Goal: Book appointment/travel/reservation

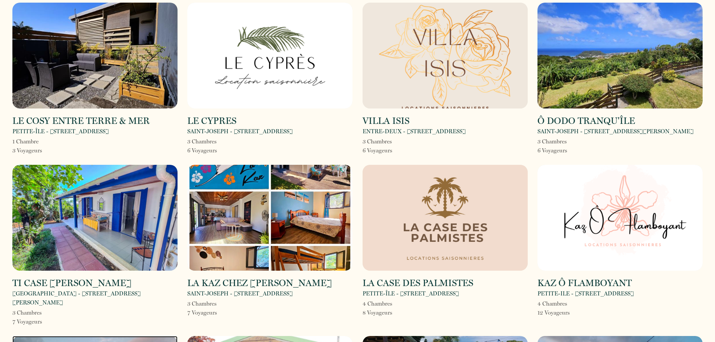
scroll to position [32, 0]
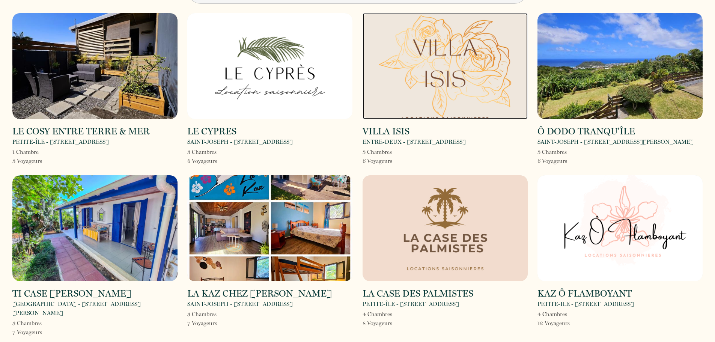
click at [416, 57] on img at bounding box center [444, 66] width 165 height 106
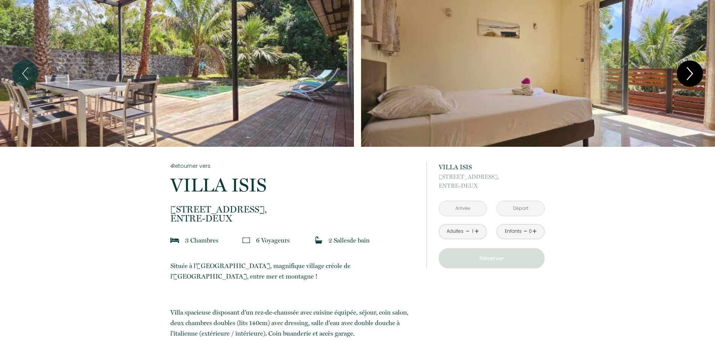
click at [693, 71] on icon "Next" at bounding box center [690, 73] width 16 height 23
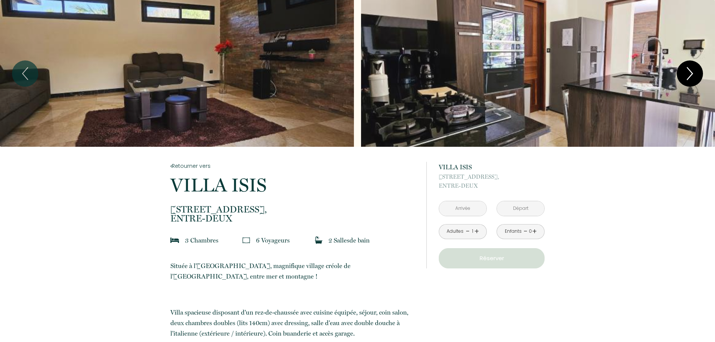
click at [693, 71] on icon "Next" at bounding box center [690, 73] width 16 height 23
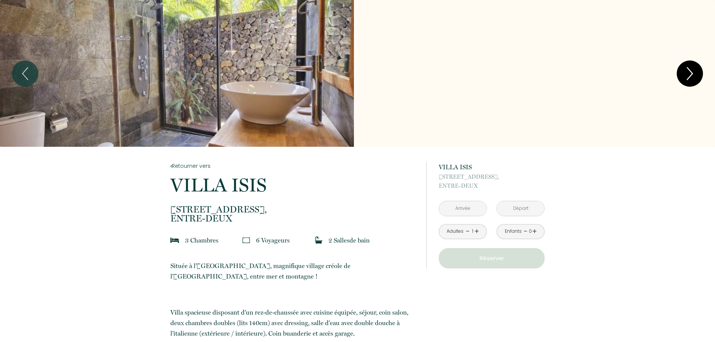
click at [693, 71] on icon "Next" at bounding box center [690, 73] width 16 height 23
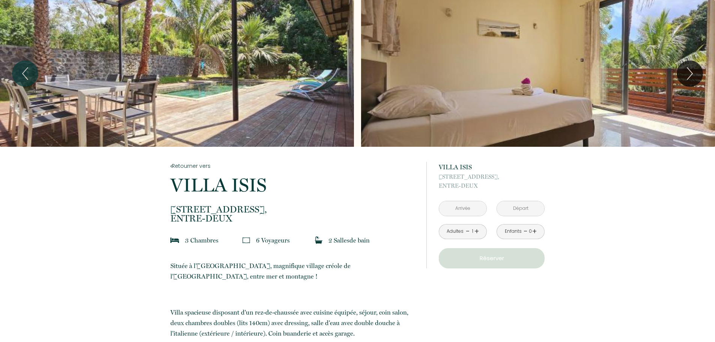
click at [462, 209] on input "text" at bounding box center [462, 208] width 47 height 15
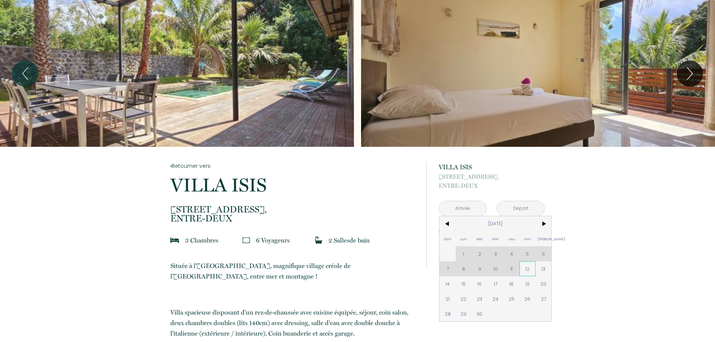
click at [530, 271] on span "12" at bounding box center [527, 268] width 16 height 15
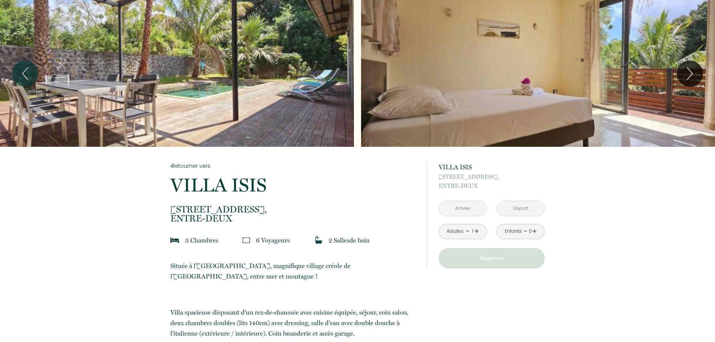
type input "[DATE]"
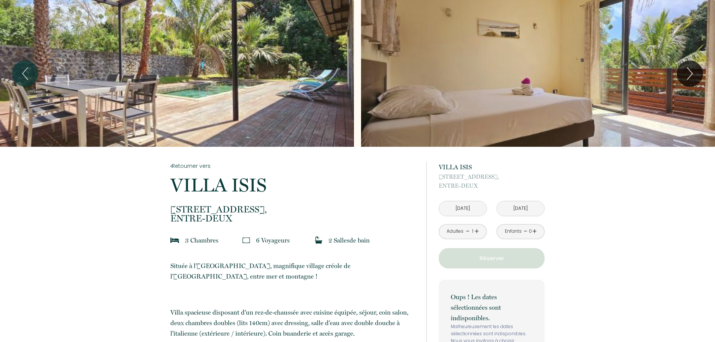
click at [532, 213] on input "[DATE]" at bounding box center [520, 208] width 47 height 15
click at [531, 200] on div "à partir de 400 € VILLA ISIS 14 rue Frontin, ENTRE-DEUX Ven 12 Sep 2025 < Sep 2…" at bounding box center [492, 266] width 106 height 209
click at [531, 205] on input "[DATE]" at bounding box center [520, 208] width 47 height 15
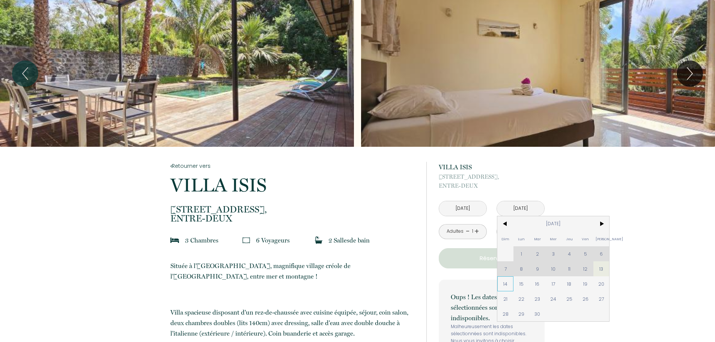
click at [506, 286] on span "14" at bounding box center [505, 283] width 16 height 15
type input "[DATE]"
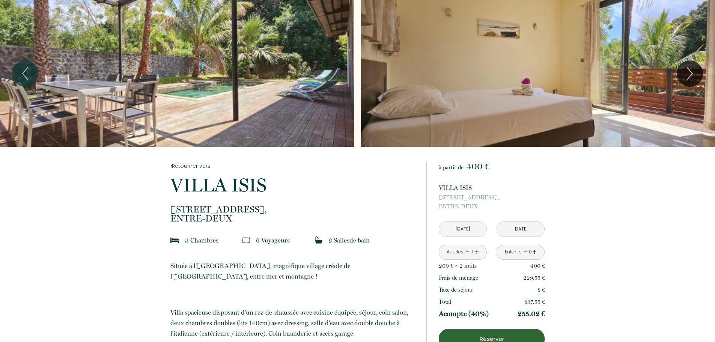
click at [477, 251] on link "+" at bounding box center [476, 252] width 5 height 12
click at [534, 250] on link "+" at bounding box center [534, 252] width 5 height 12
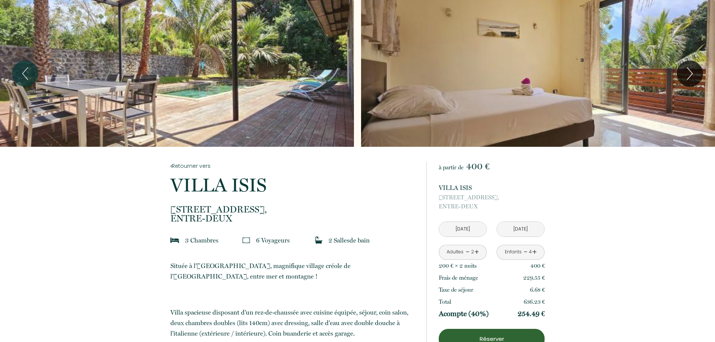
click at [534, 250] on link "+" at bounding box center [534, 252] width 5 height 12
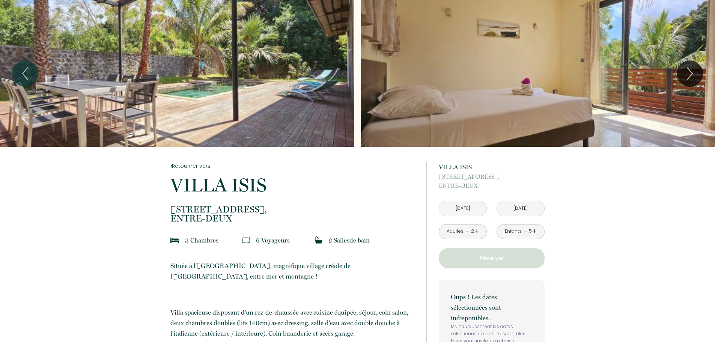
click at [534, 231] on link "+" at bounding box center [534, 231] width 5 height 12
click at [523, 234] on div "Enfants - 6 +" at bounding box center [520, 231] width 48 height 15
click at [527, 231] on link "-" at bounding box center [525, 231] width 4 height 12
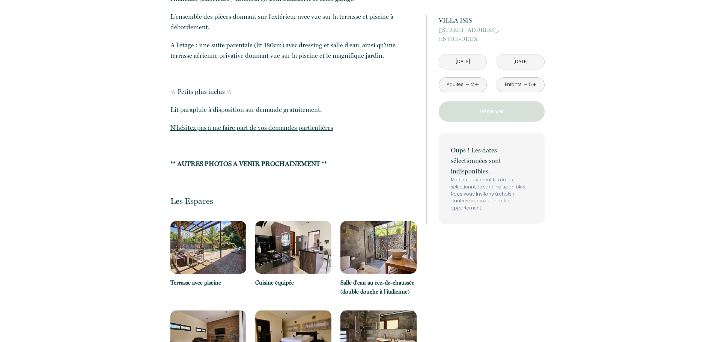
scroll to position [413, 0]
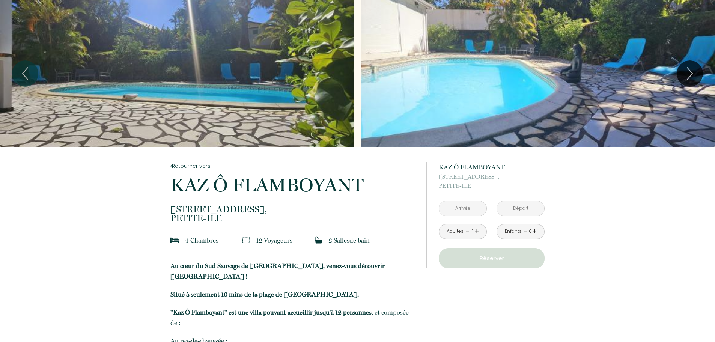
click at [469, 212] on input "text" at bounding box center [462, 208] width 47 height 15
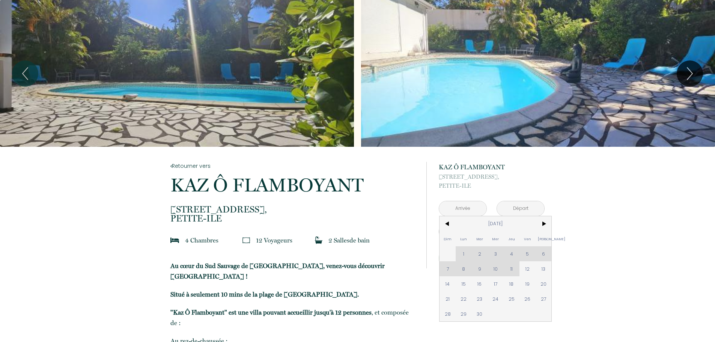
click at [511, 268] on div "Dim Lun Mar Mer Jeu Ven Sam 1 2 3 4 5 6 7 8 9 10 11 12 13 14 15 16 17 18 19 20 …" at bounding box center [495, 268] width 112 height 105
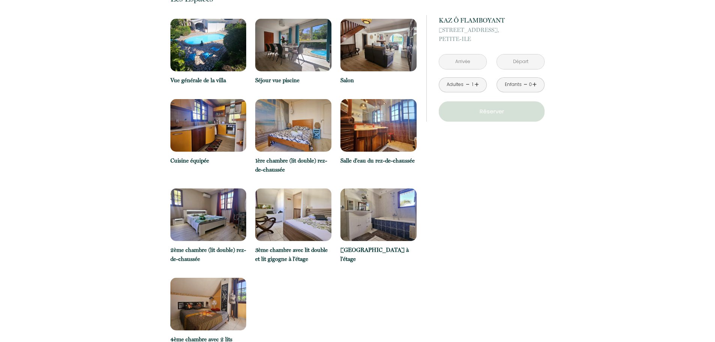
scroll to position [675, 0]
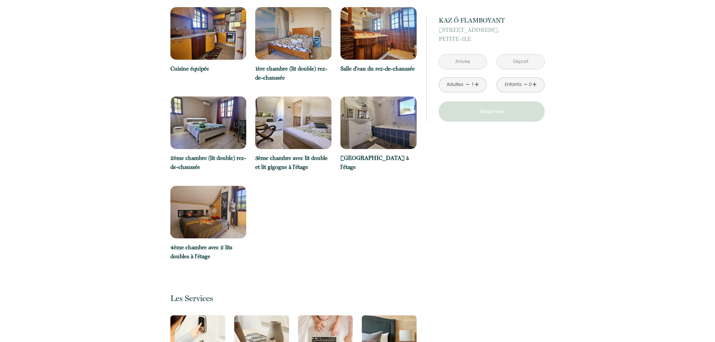
click at [476, 80] on link "+" at bounding box center [476, 85] width 5 height 12
click at [455, 60] on input "text" at bounding box center [462, 61] width 47 height 15
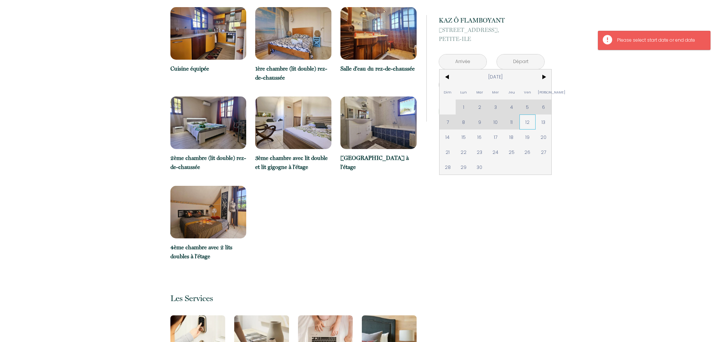
click at [528, 125] on span "12" at bounding box center [527, 121] width 16 height 15
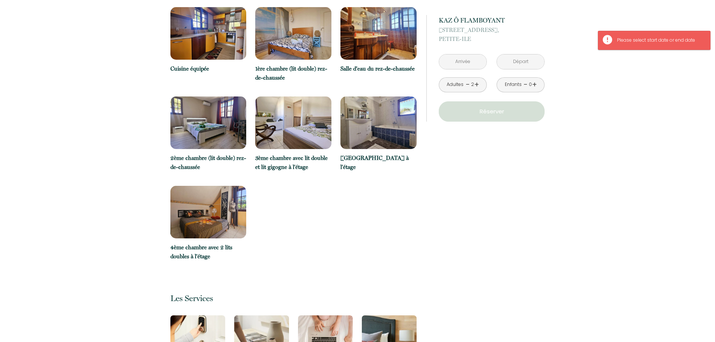
type input "[DATE]"
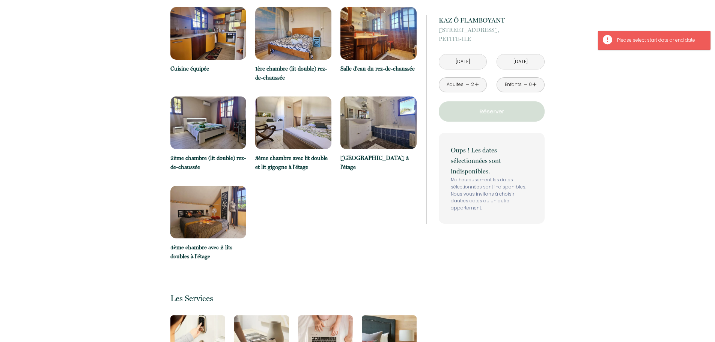
click at [534, 61] on input "[DATE]" at bounding box center [520, 61] width 47 height 15
click at [515, 61] on input "[DATE]" at bounding box center [520, 61] width 47 height 15
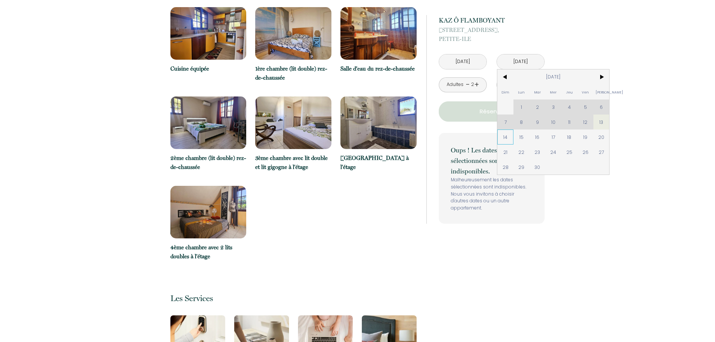
click at [508, 139] on span "14" at bounding box center [505, 136] width 16 height 15
type input "[DATE]"
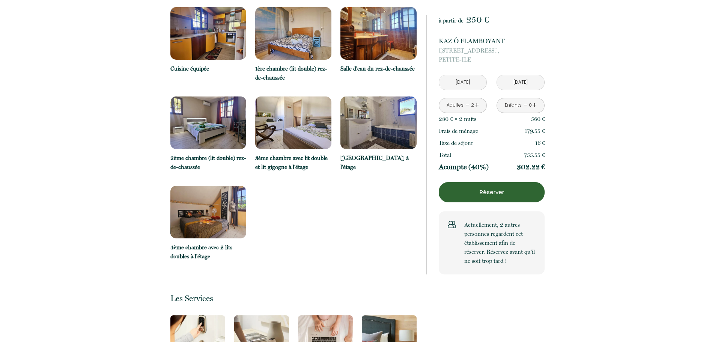
click at [535, 102] on link "+" at bounding box center [534, 105] width 5 height 12
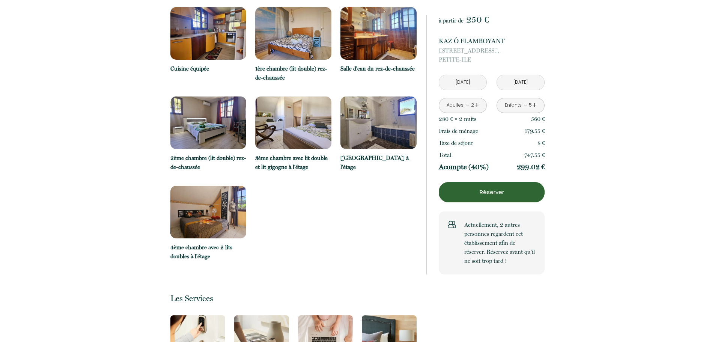
click at [535, 102] on link "+" at bounding box center [534, 105] width 5 height 12
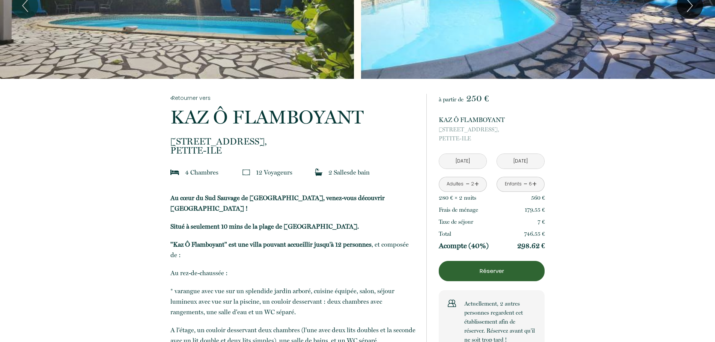
scroll to position [0, 0]
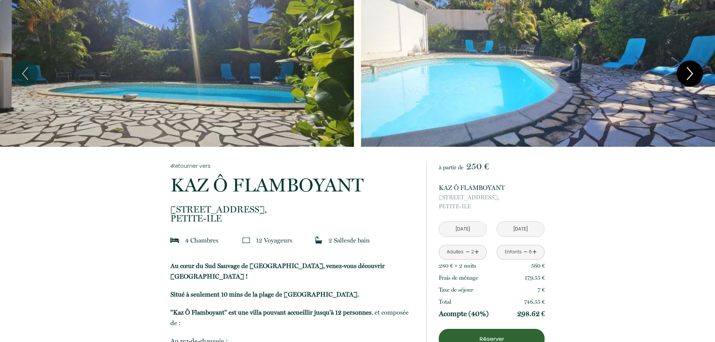
click at [692, 73] on icon "Next" at bounding box center [689, 74] width 5 height 12
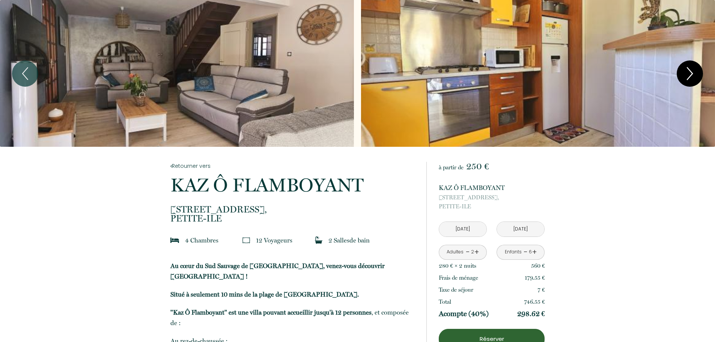
click at [692, 73] on icon "Next" at bounding box center [689, 74] width 5 height 12
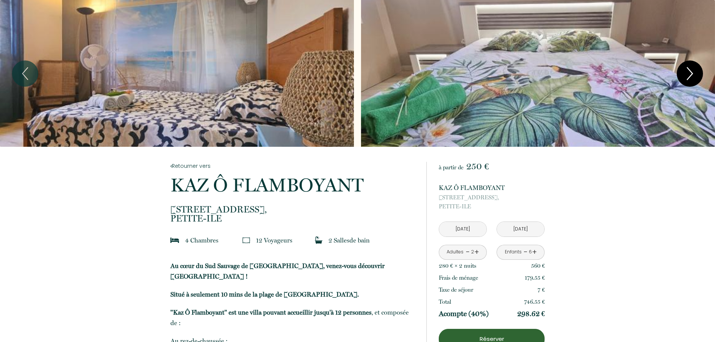
click at [692, 73] on icon "Next" at bounding box center [689, 74] width 5 height 12
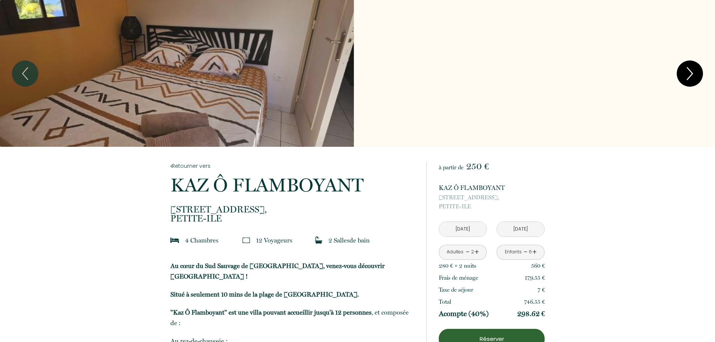
click at [692, 73] on icon "Next" at bounding box center [689, 74] width 5 height 12
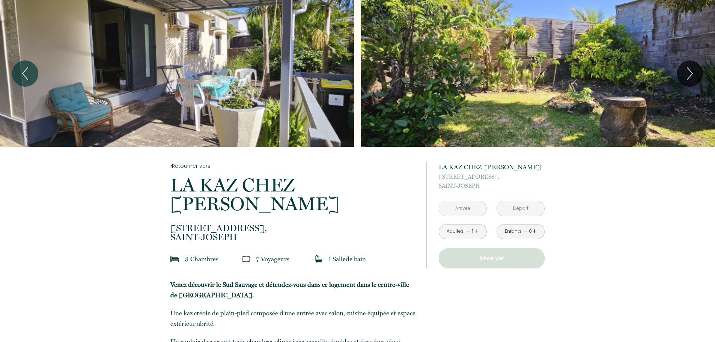
click at [450, 206] on input "text" at bounding box center [462, 208] width 47 height 15
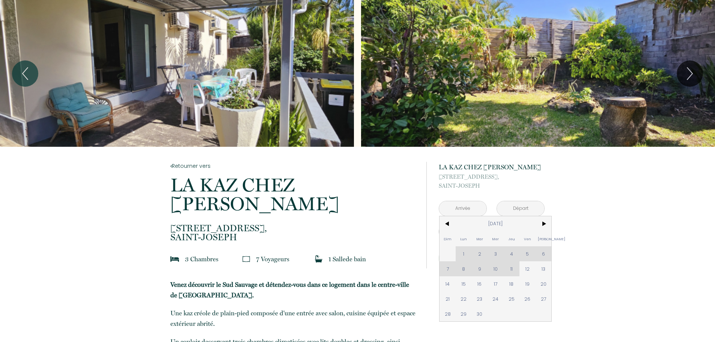
click at [450, 206] on input "text" at bounding box center [462, 208] width 47 height 15
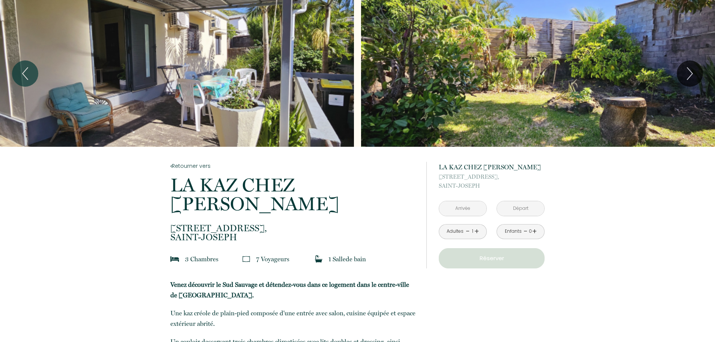
click at [450, 206] on input "text" at bounding box center [462, 208] width 47 height 15
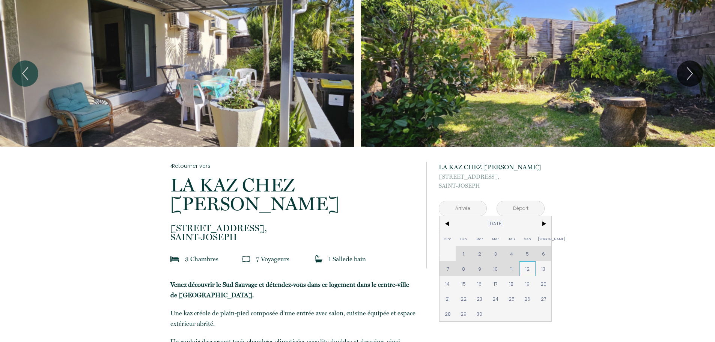
click at [530, 271] on span "12" at bounding box center [527, 268] width 16 height 15
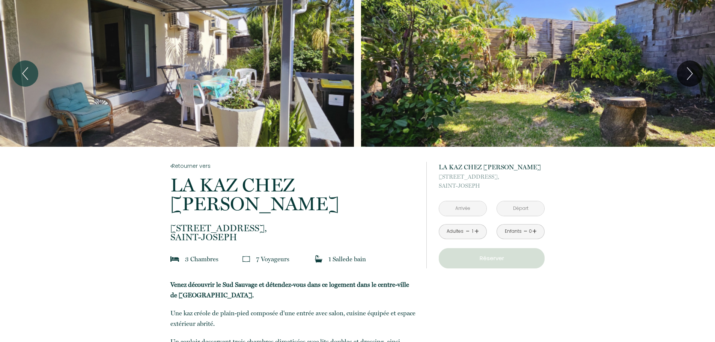
type input "[DATE]"
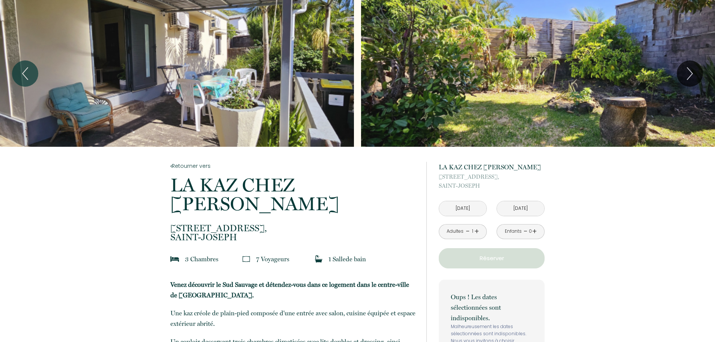
click at [523, 208] on input "[DATE]" at bounding box center [520, 208] width 47 height 15
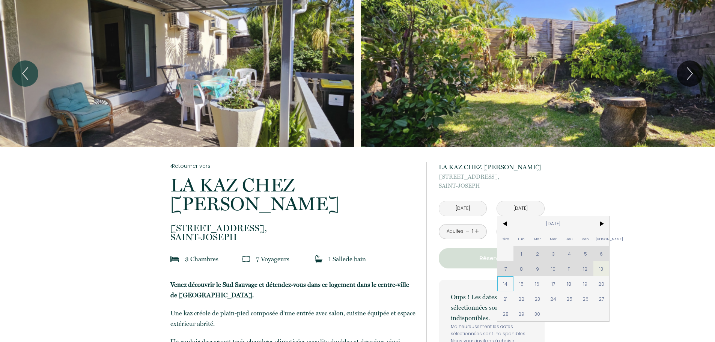
click at [503, 285] on span "14" at bounding box center [505, 283] width 16 height 15
type input "[DATE]"
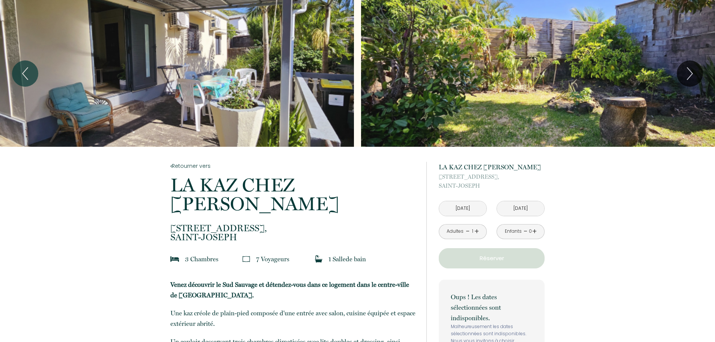
click at [476, 232] on link "+" at bounding box center [476, 231] width 5 height 12
click at [467, 232] on link "-" at bounding box center [468, 231] width 4 height 12
click at [683, 78] on icon "Next" at bounding box center [690, 73] width 16 height 23
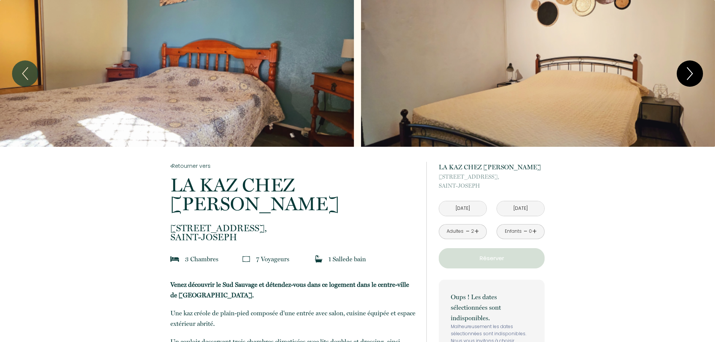
click at [681, 72] on button "Next" at bounding box center [689, 73] width 26 height 26
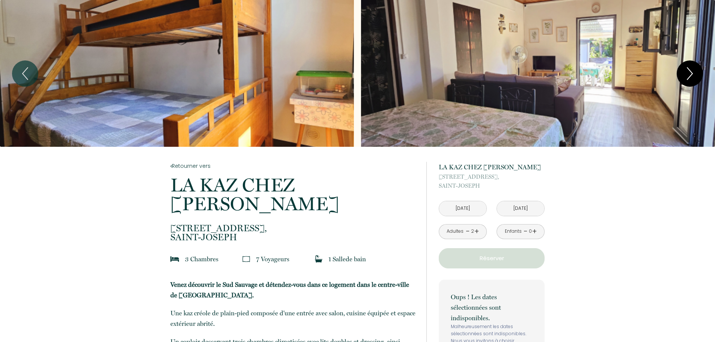
click at [681, 72] on button "Next" at bounding box center [689, 73] width 26 height 26
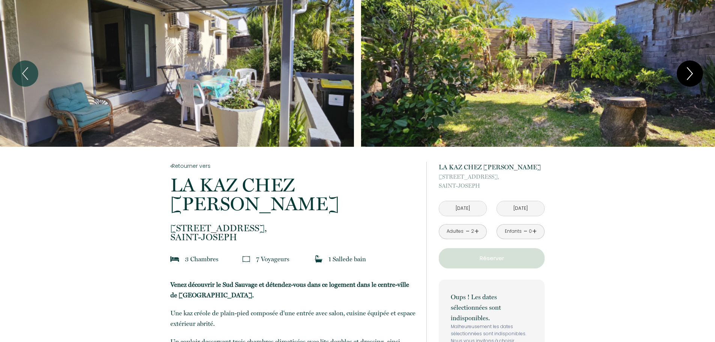
click at [681, 72] on button "Next" at bounding box center [689, 73] width 26 height 26
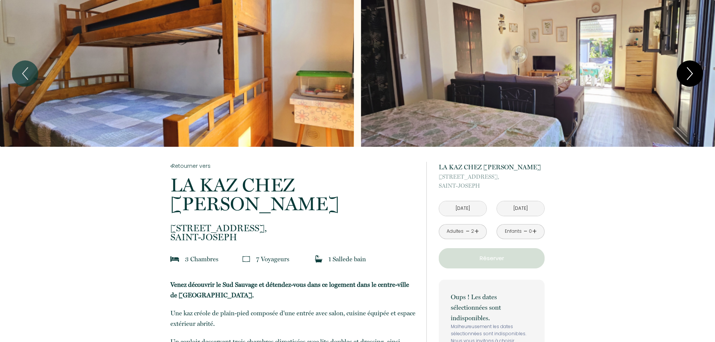
click at [681, 72] on button "Next" at bounding box center [689, 73] width 26 height 26
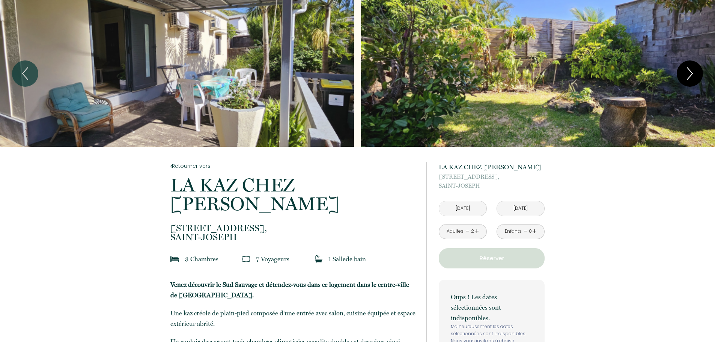
click at [681, 72] on button "Next" at bounding box center [689, 73] width 26 height 26
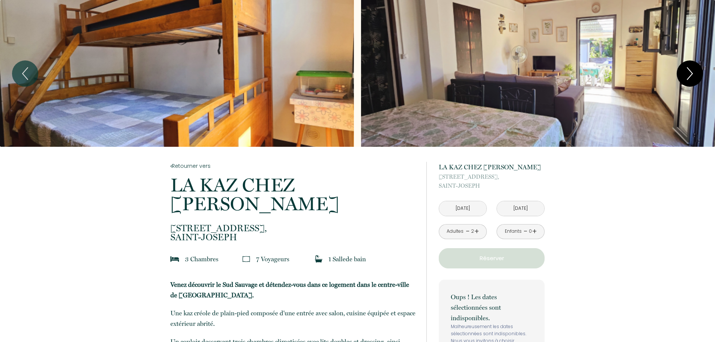
click at [681, 72] on button "Next" at bounding box center [689, 73] width 26 height 26
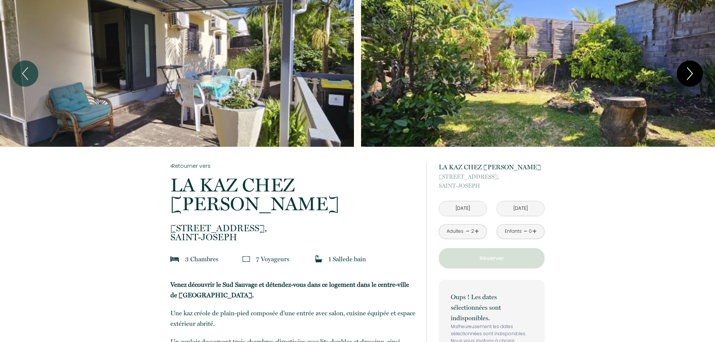
click at [681, 72] on button "Next" at bounding box center [689, 73] width 26 height 26
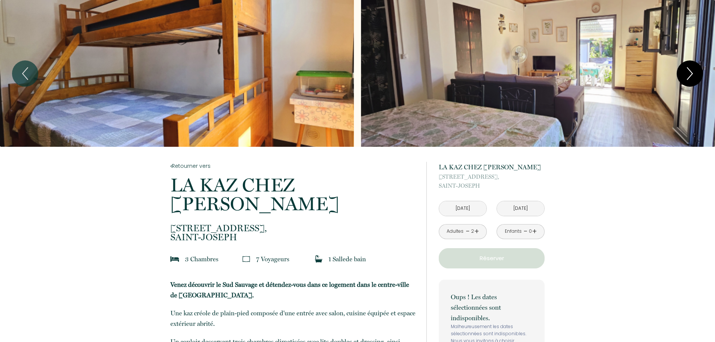
click at [681, 72] on button "Next" at bounding box center [689, 73] width 26 height 26
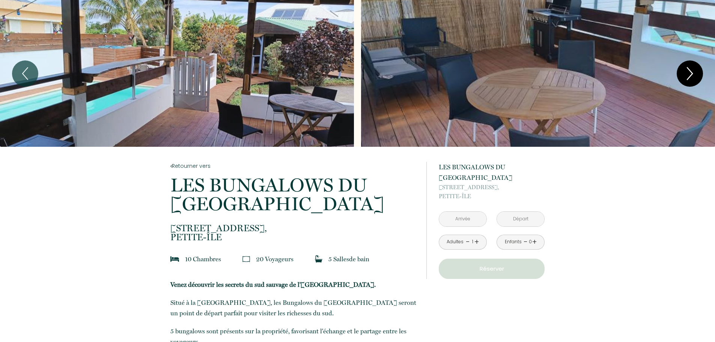
click at [687, 70] on icon "Next" at bounding box center [690, 73] width 16 height 23
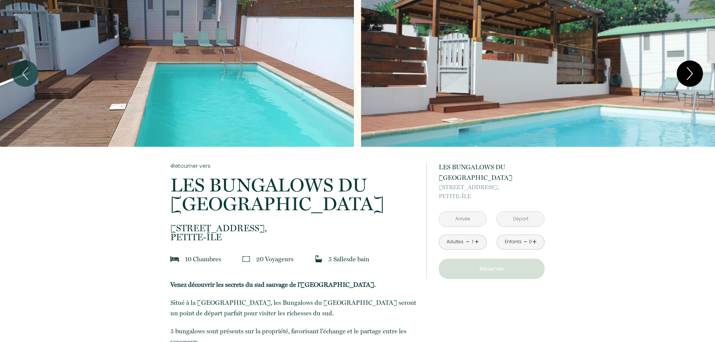
click at [681, 67] on button "Next" at bounding box center [689, 73] width 26 height 26
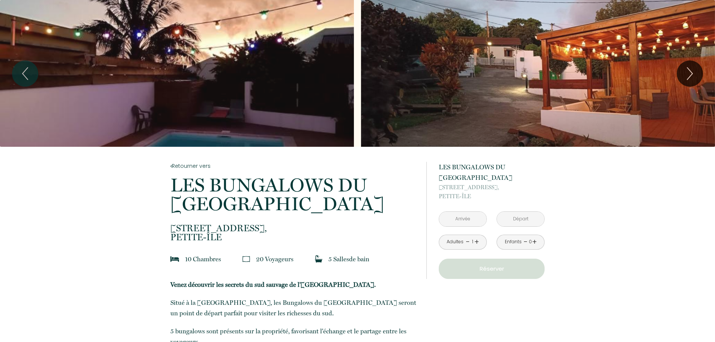
click at [475, 240] on link "+" at bounding box center [476, 242] width 5 height 12
click at [475, 219] on input "text" at bounding box center [462, 219] width 47 height 15
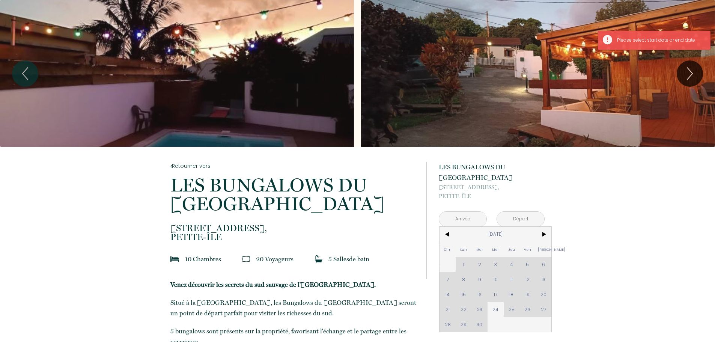
click at [525, 279] on div "Dim Lun Mar Mer Jeu Ven Sam 1 2 3 4 5 6 7 8 9 10 11 12 13 14 15 16 17 18 19 20 …" at bounding box center [495, 279] width 112 height 105
click at [546, 230] on span ">" at bounding box center [543, 234] width 16 height 15
